Goal: Book appointment/travel/reservation

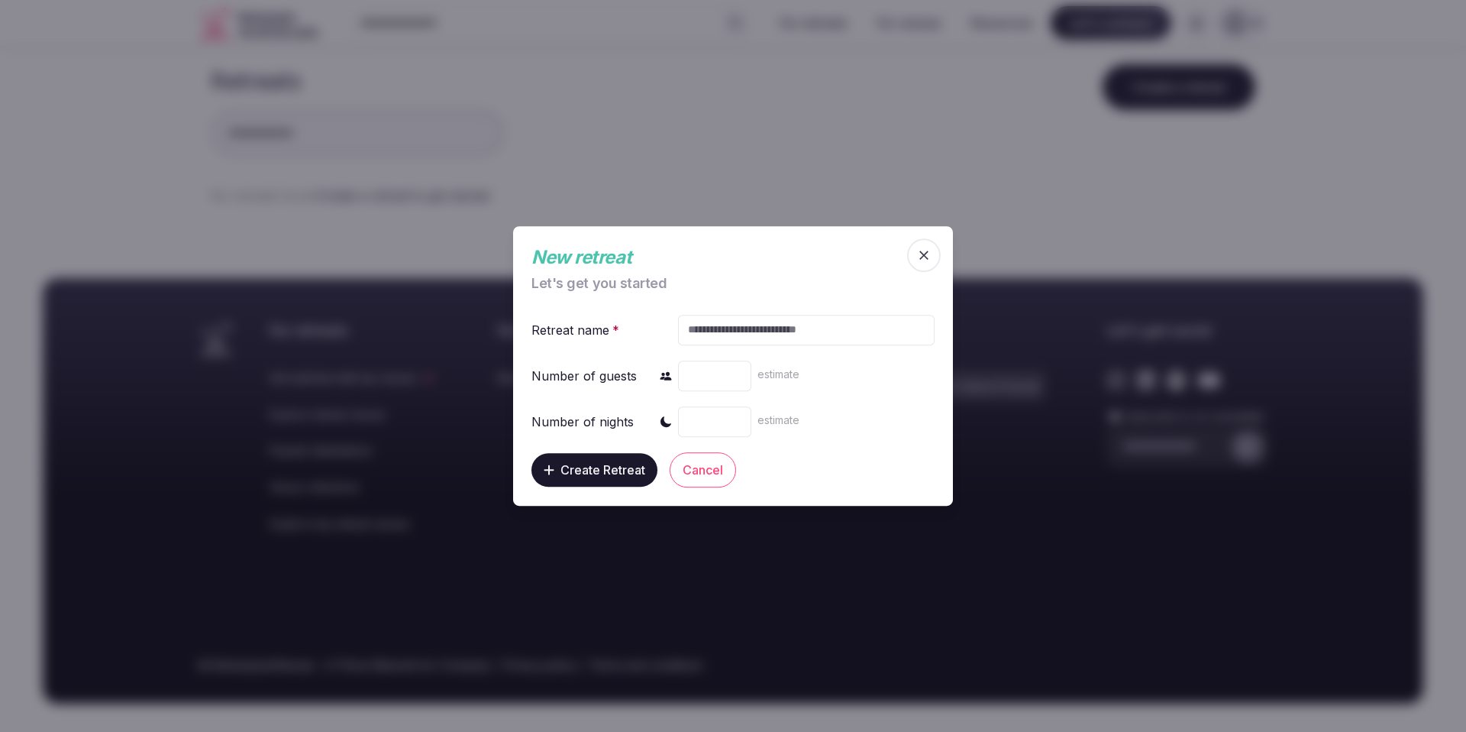
click at [919, 262] on icon "button" at bounding box center [923, 254] width 15 height 15
click at [926, 244] on div "For retreats Get matched with top venues Explore retreat venues Popular destina…" at bounding box center [733, 490] width 1466 height 511
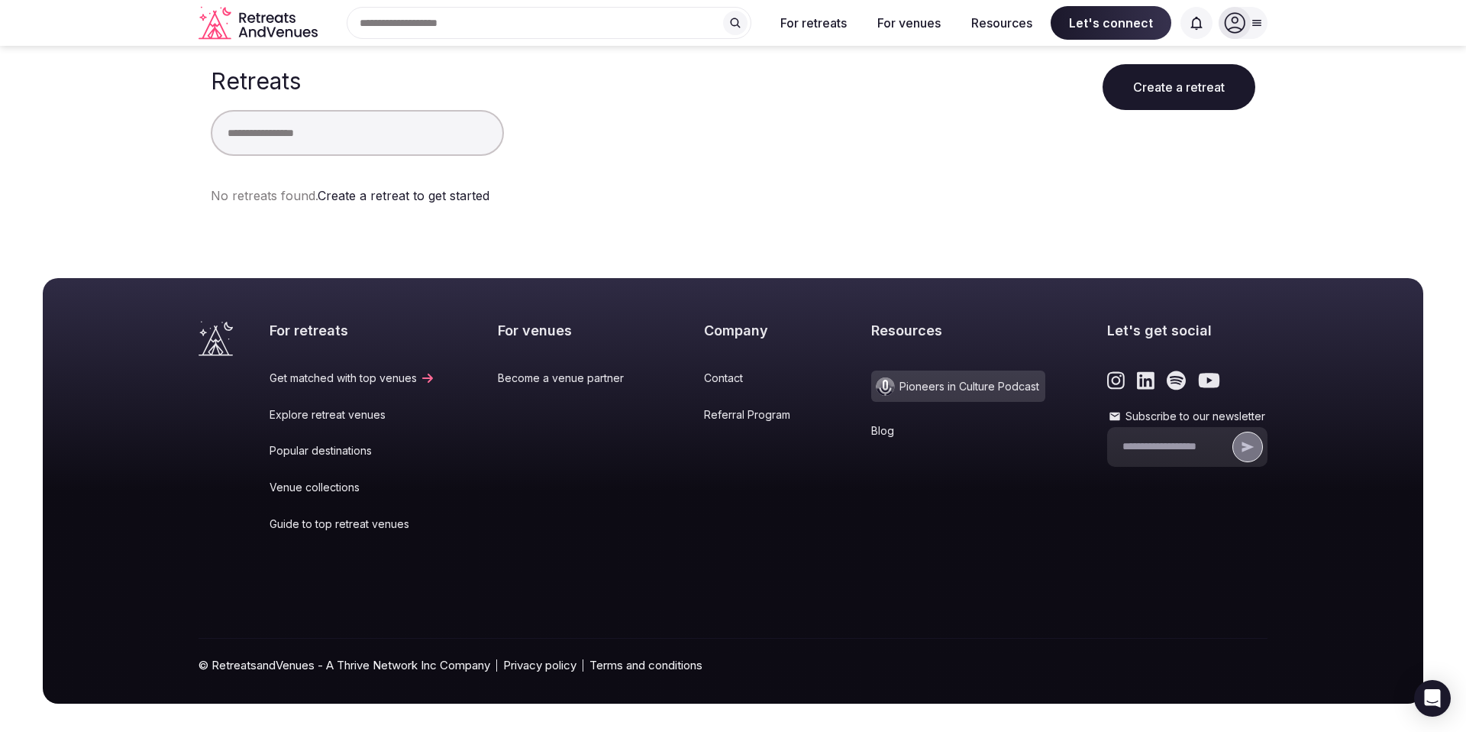
click at [1233, 28] on icon at bounding box center [1234, 22] width 21 height 21
click at [1156, 105] on button "Log in" at bounding box center [1175, 93] width 157 height 61
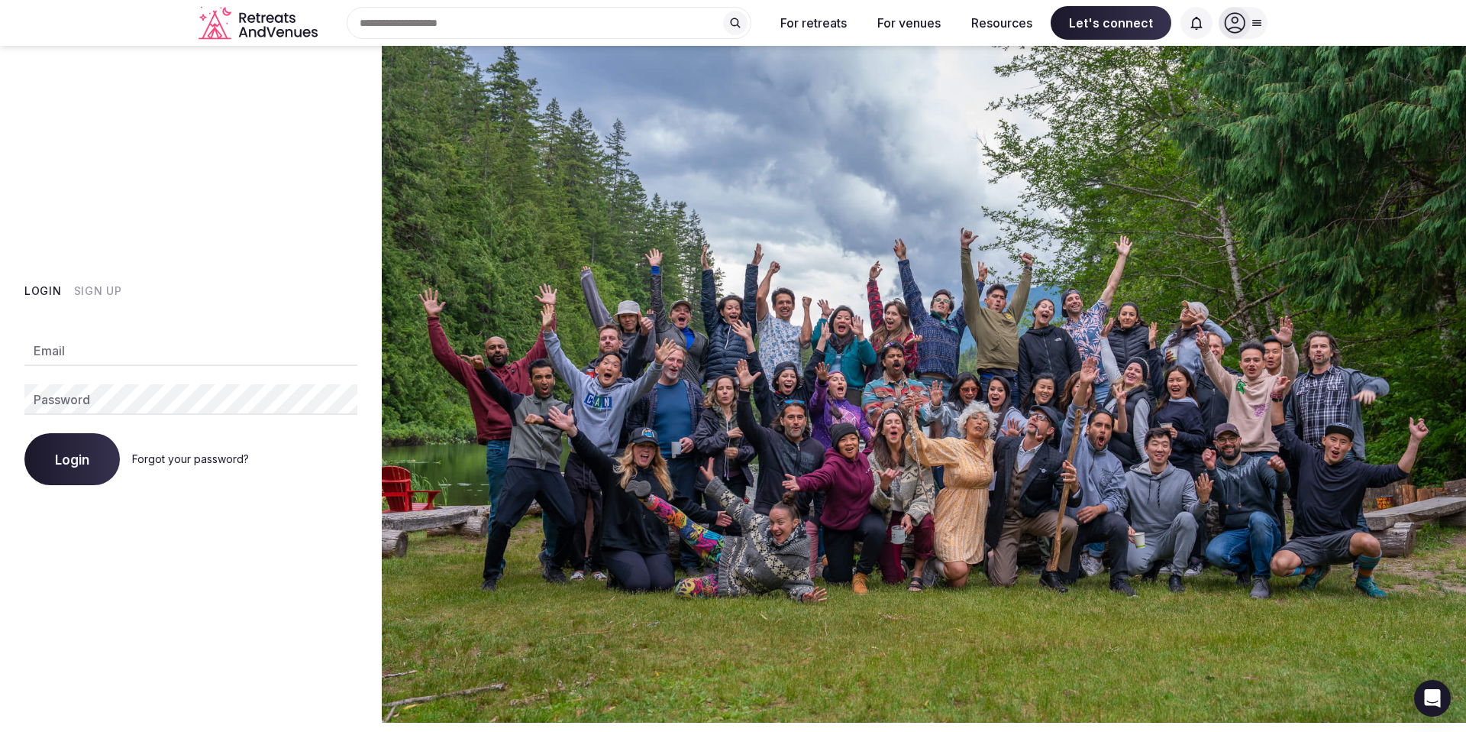
click at [149, 352] on input "Email" at bounding box center [190, 350] width 333 height 31
click at [334, 722] on com-1password-button at bounding box center [733, 722] width 1466 height 0
type input "**********"
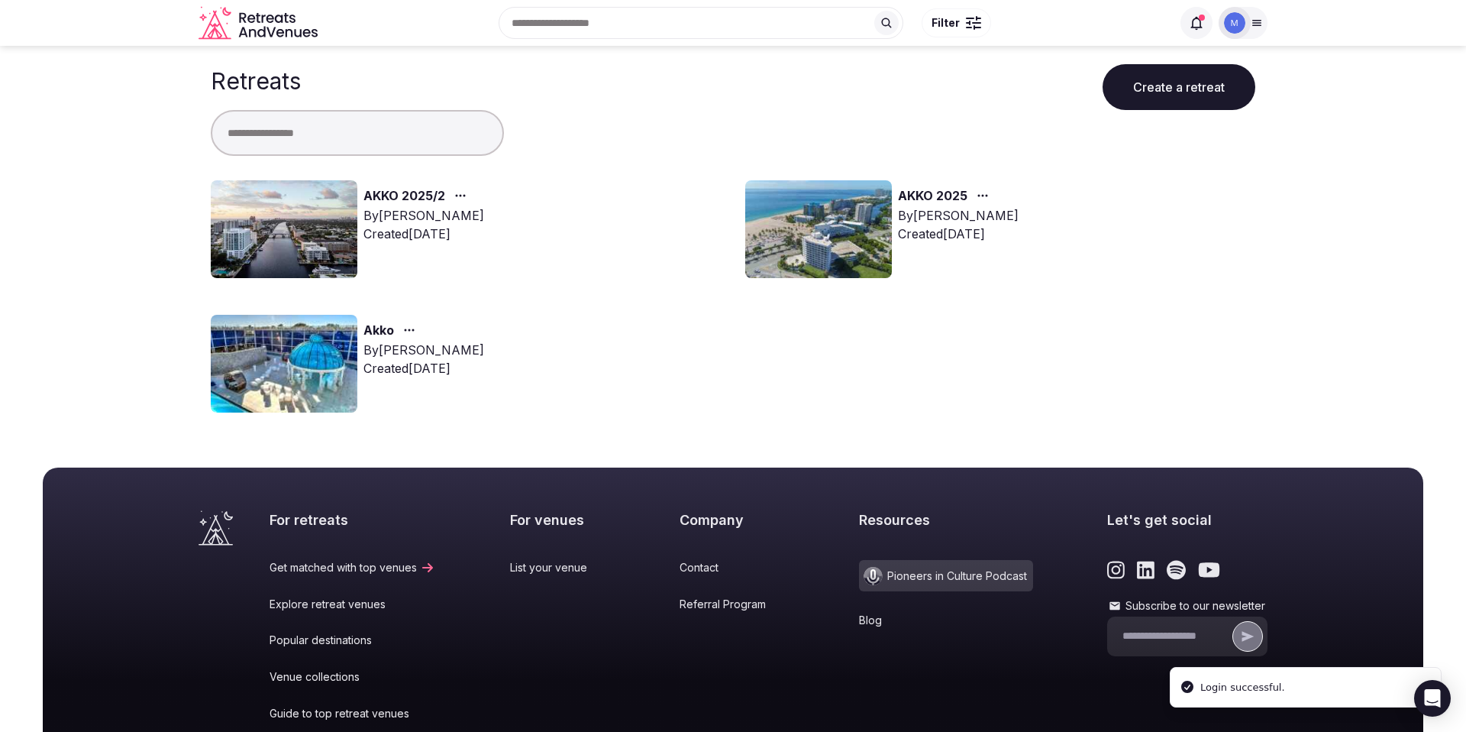
click at [399, 203] on link "AKKO 2025/2" at bounding box center [405, 196] width 82 height 20
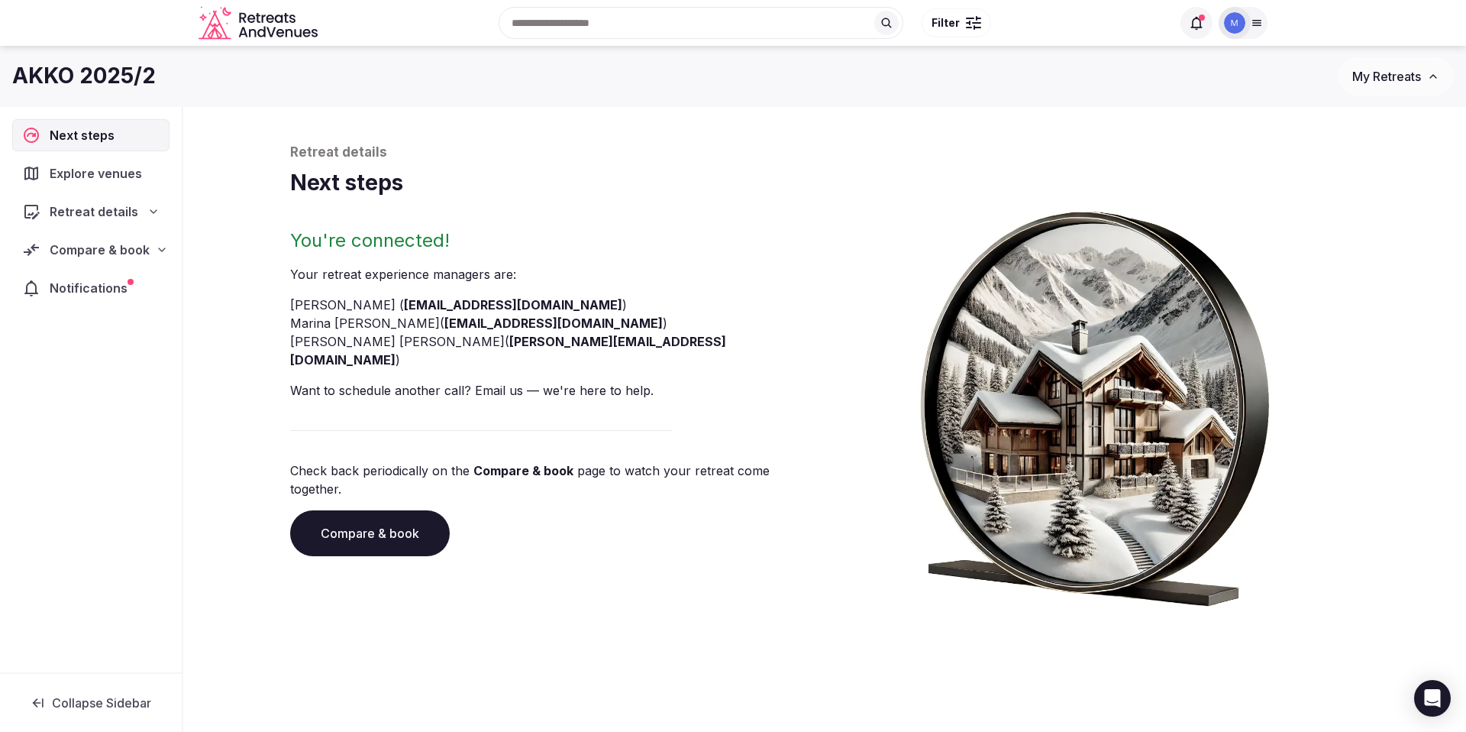
click at [105, 253] on span "Compare & book" at bounding box center [100, 250] width 100 height 18
click at [118, 342] on span "Proposals received (7)" at bounding box center [97, 349] width 121 height 15
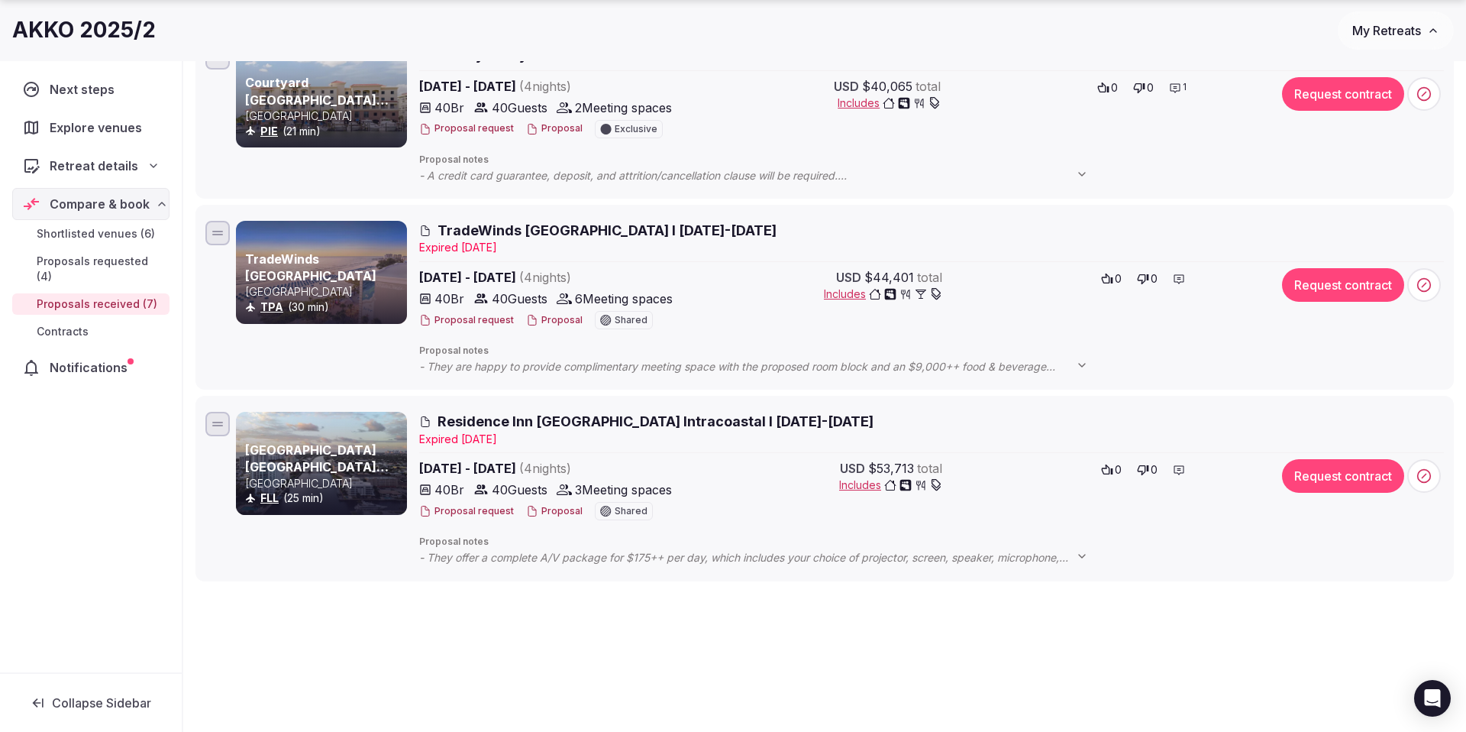
scroll to position [983, 0]
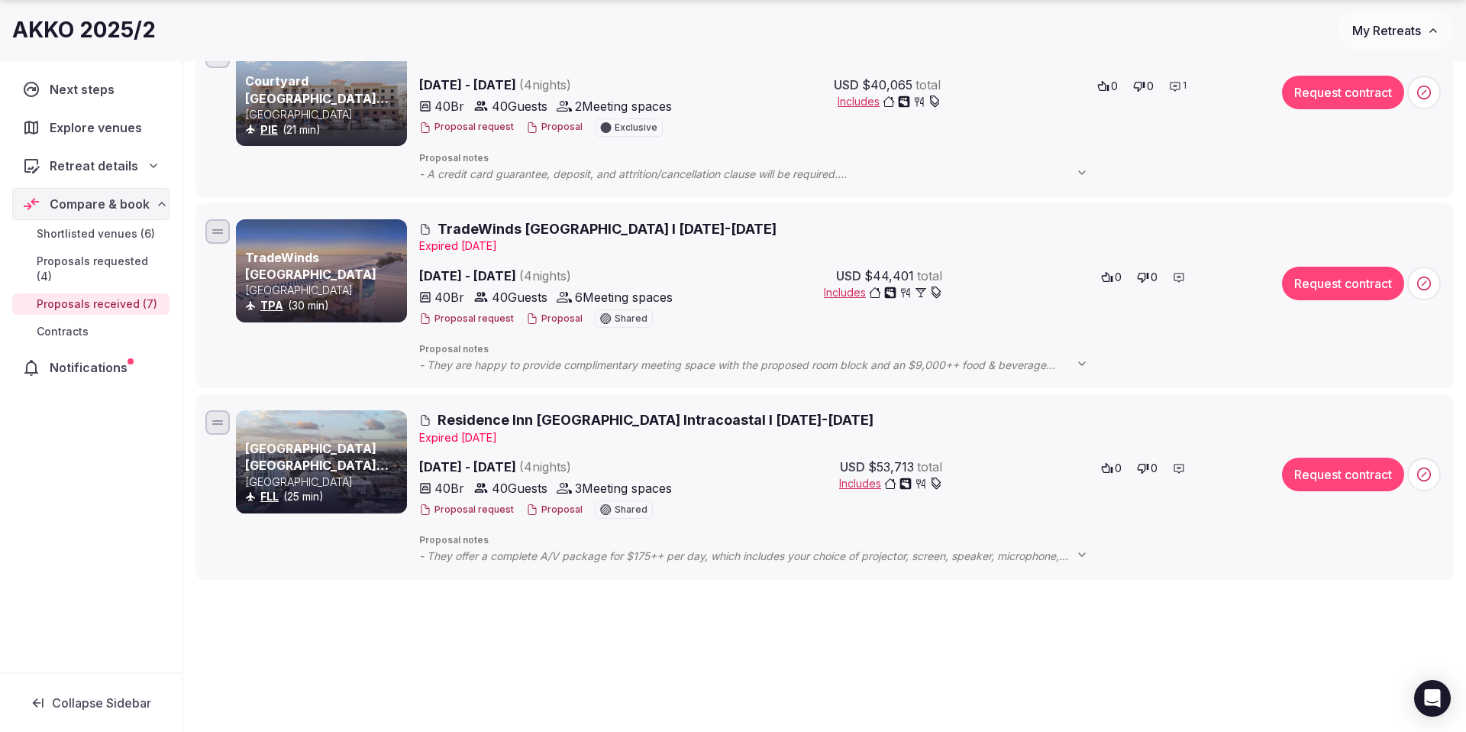
click at [855, 289] on span "Includes" at bounding box center [883, 292] width 118 height 15
